Goal: Navigation & Orientation: Find specific page/section

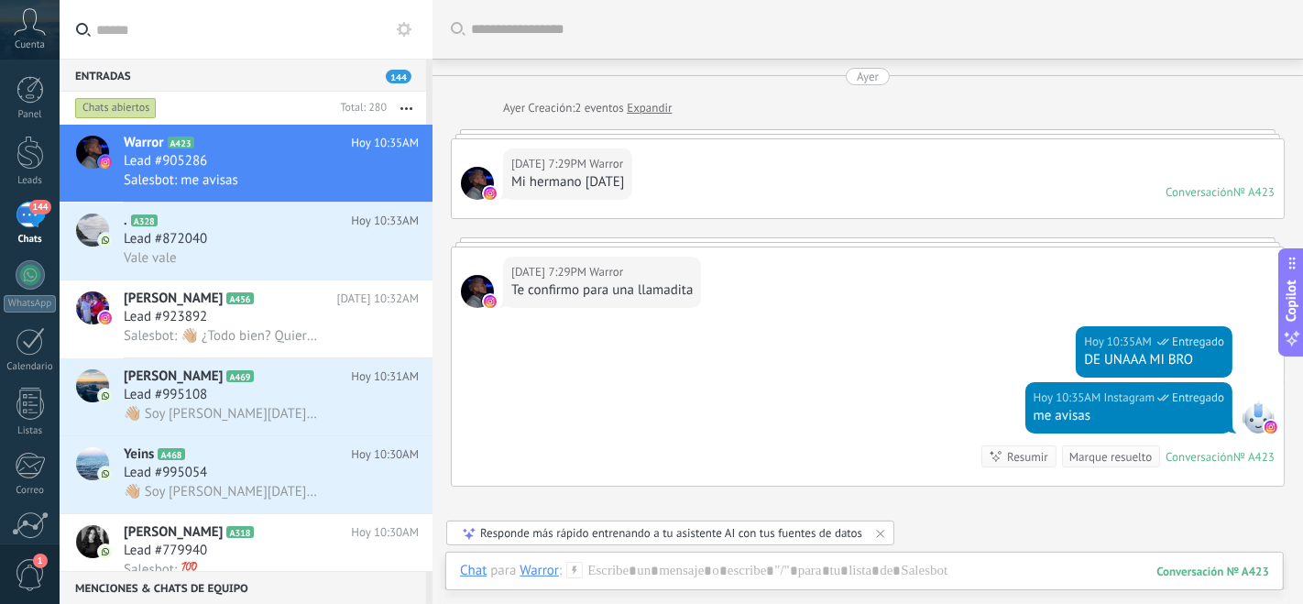
scroll to position [168, 0]
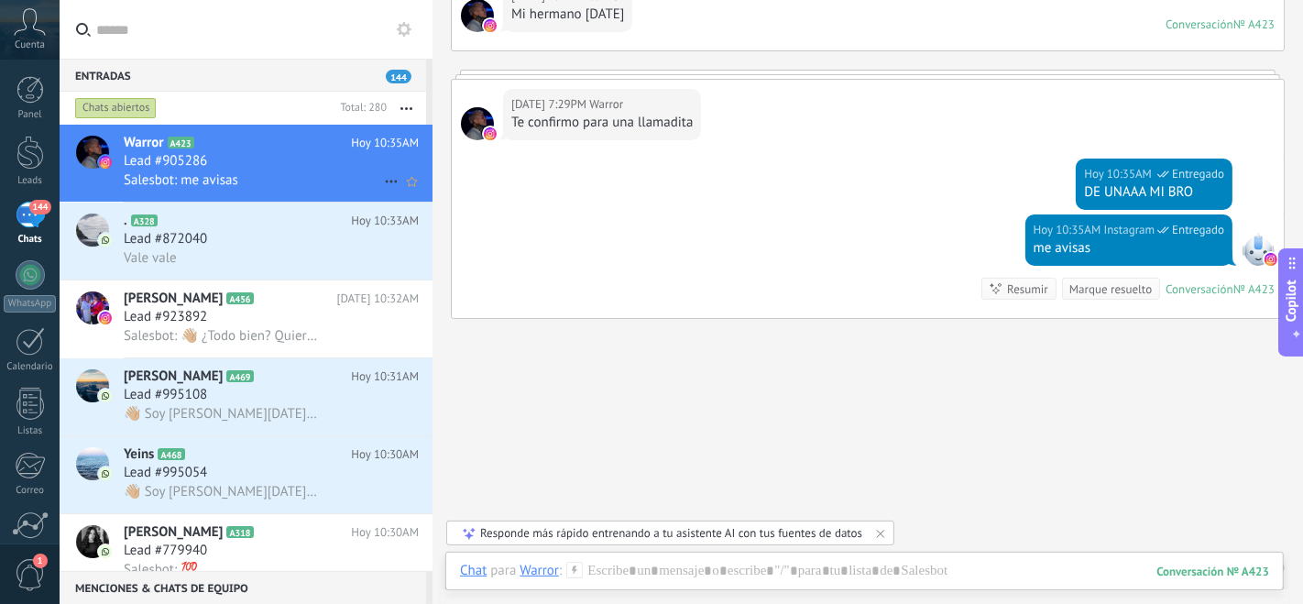
click at [217, 147] on icon at bounding box center [209, 143] width 18 height 18
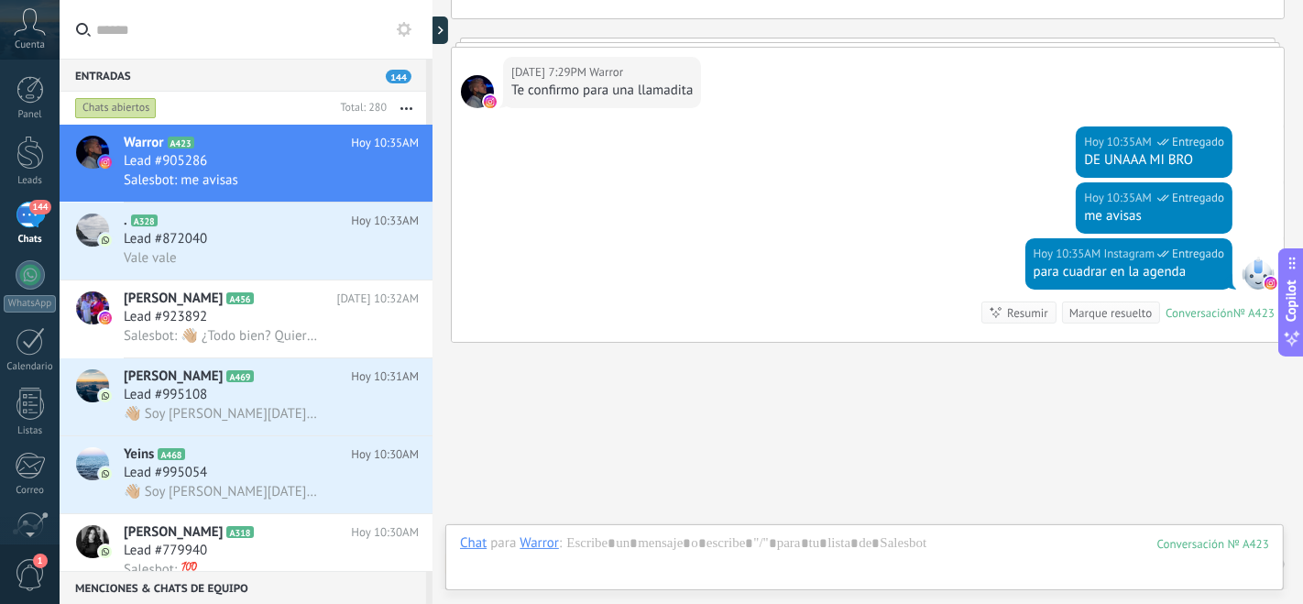
scroll to position [256, 0]
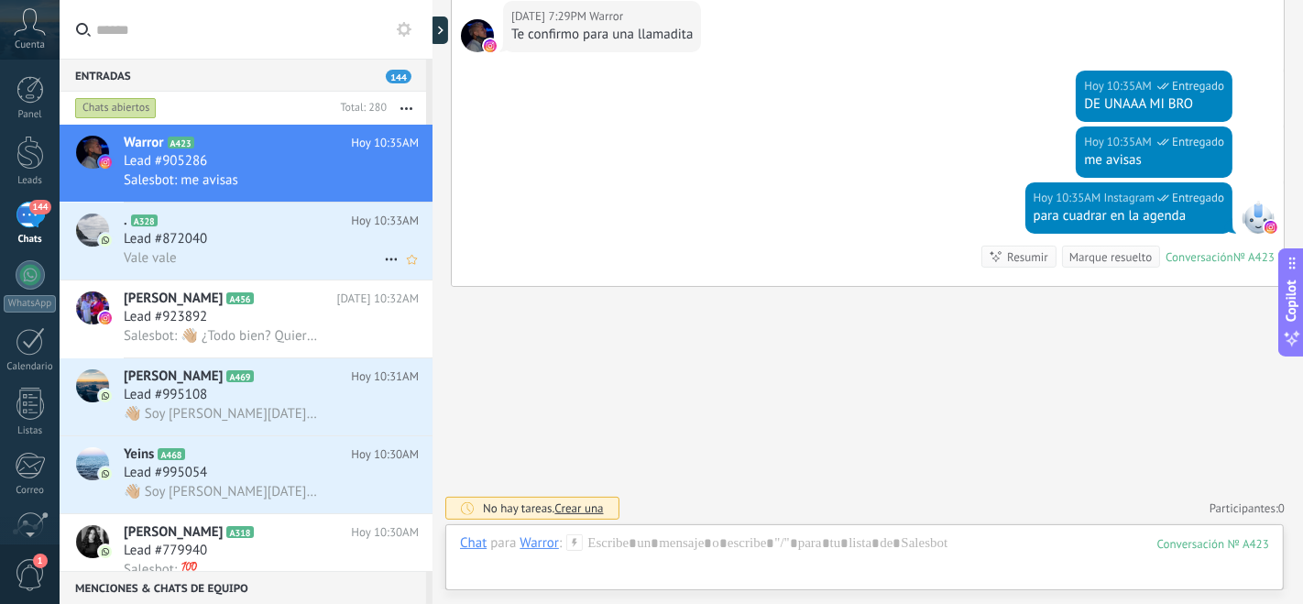
click at [178, 224] on icon at bounding box center [172, 221] width 18 height 18
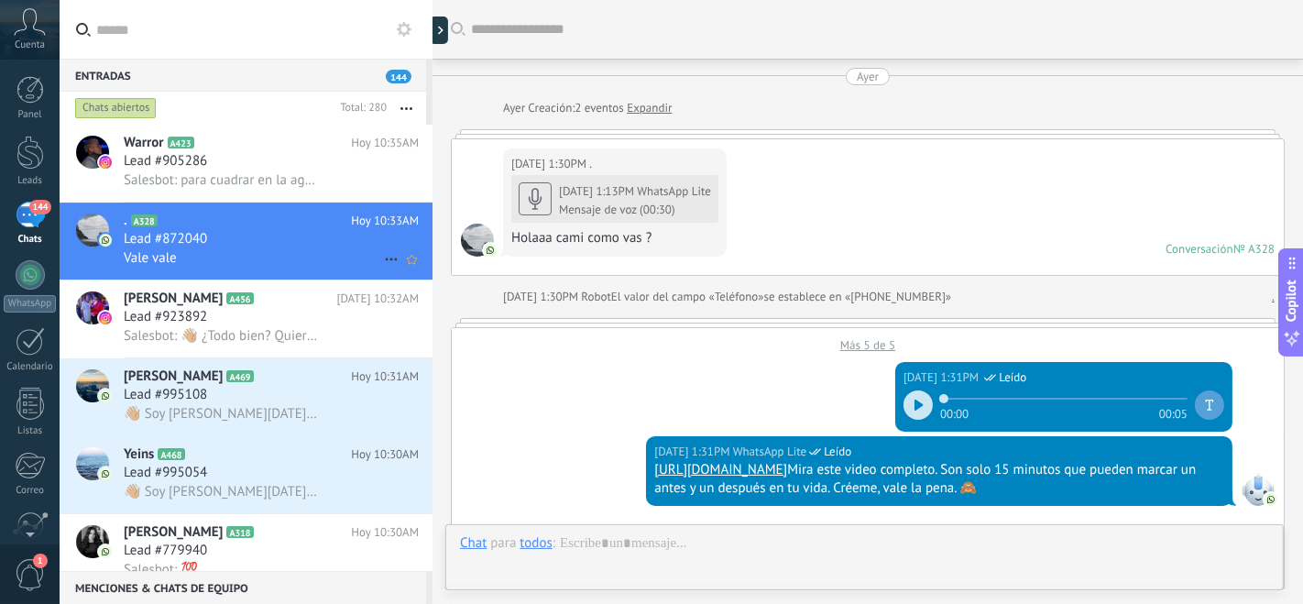
scroll to position [1923, 0]
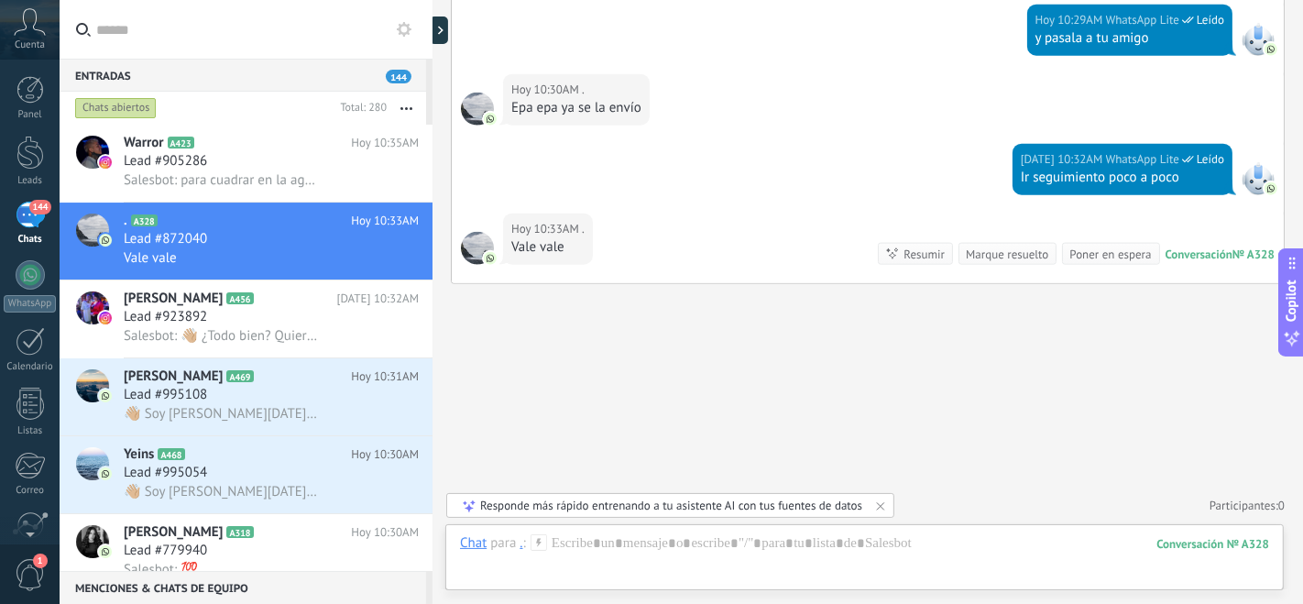
click at [26, 47] on span "Cuenta" at bounding box center [30, 45] width 30 height 12
